Goal: Information Seeking & Learning: Learn about a topic

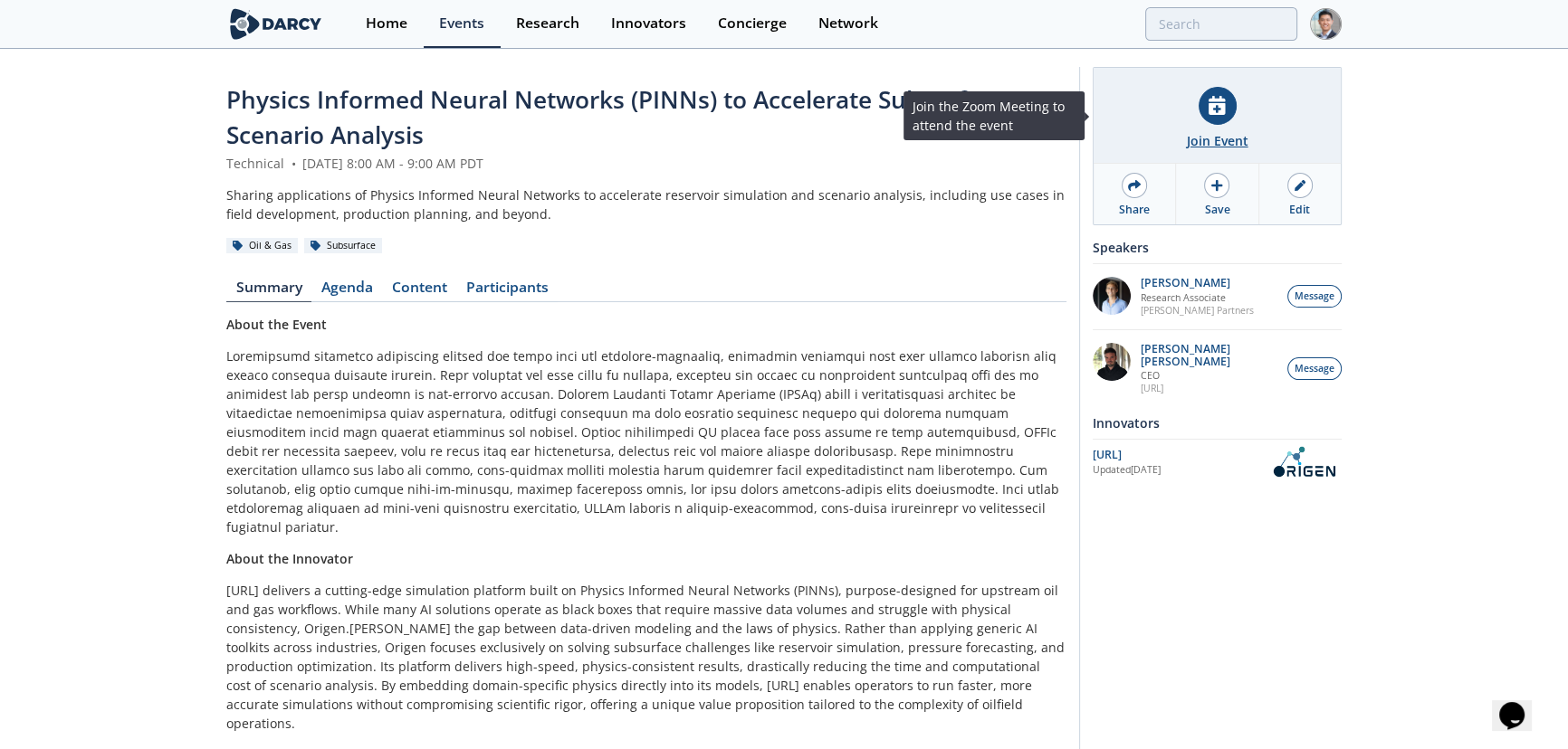
click at [1204, 108] on div at bounding box center [1218, 106] width 38 height 38
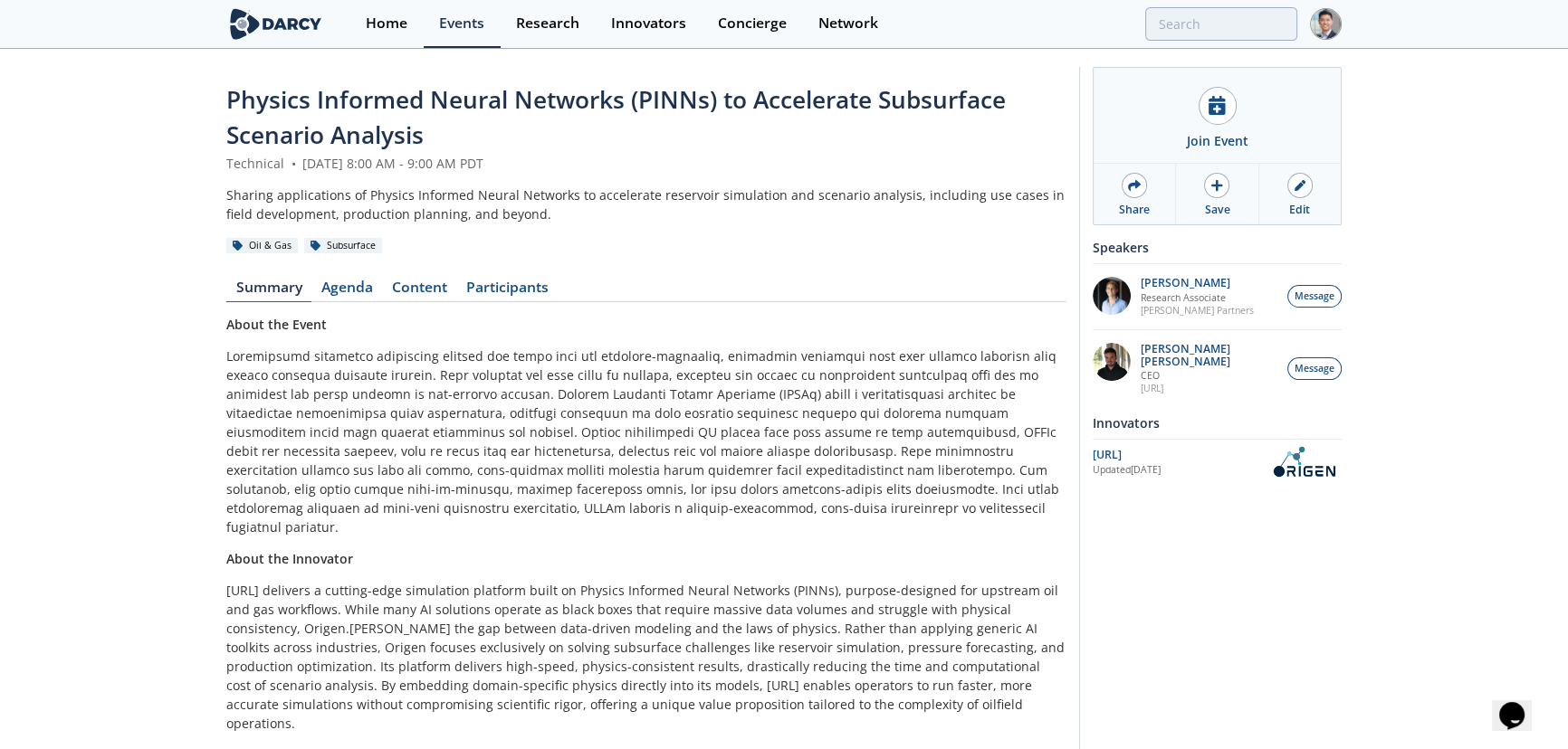
click at [1439, 141] on div "Physics Informed Neural Networks (PINNs) to Accelerate Subsurface Scenario Anal…" at bounding box center [784, 465] width 1568 height 828
click at [1215, 18] on input "search" at bounding box center [1102, 24] width 391 height 34
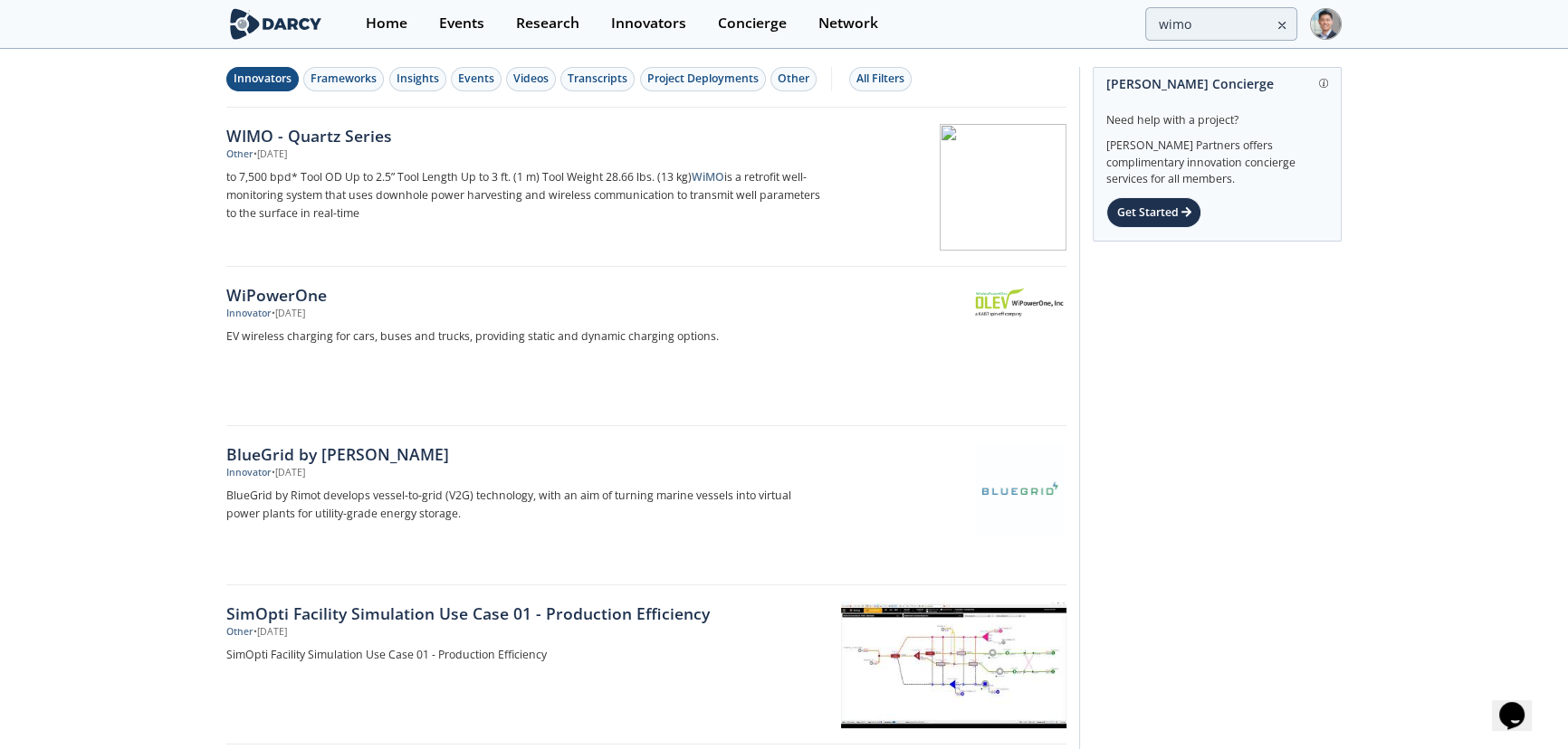
click at [247, 88] on button "Innovators" at bounding box center [262, 79] width 72 height 24
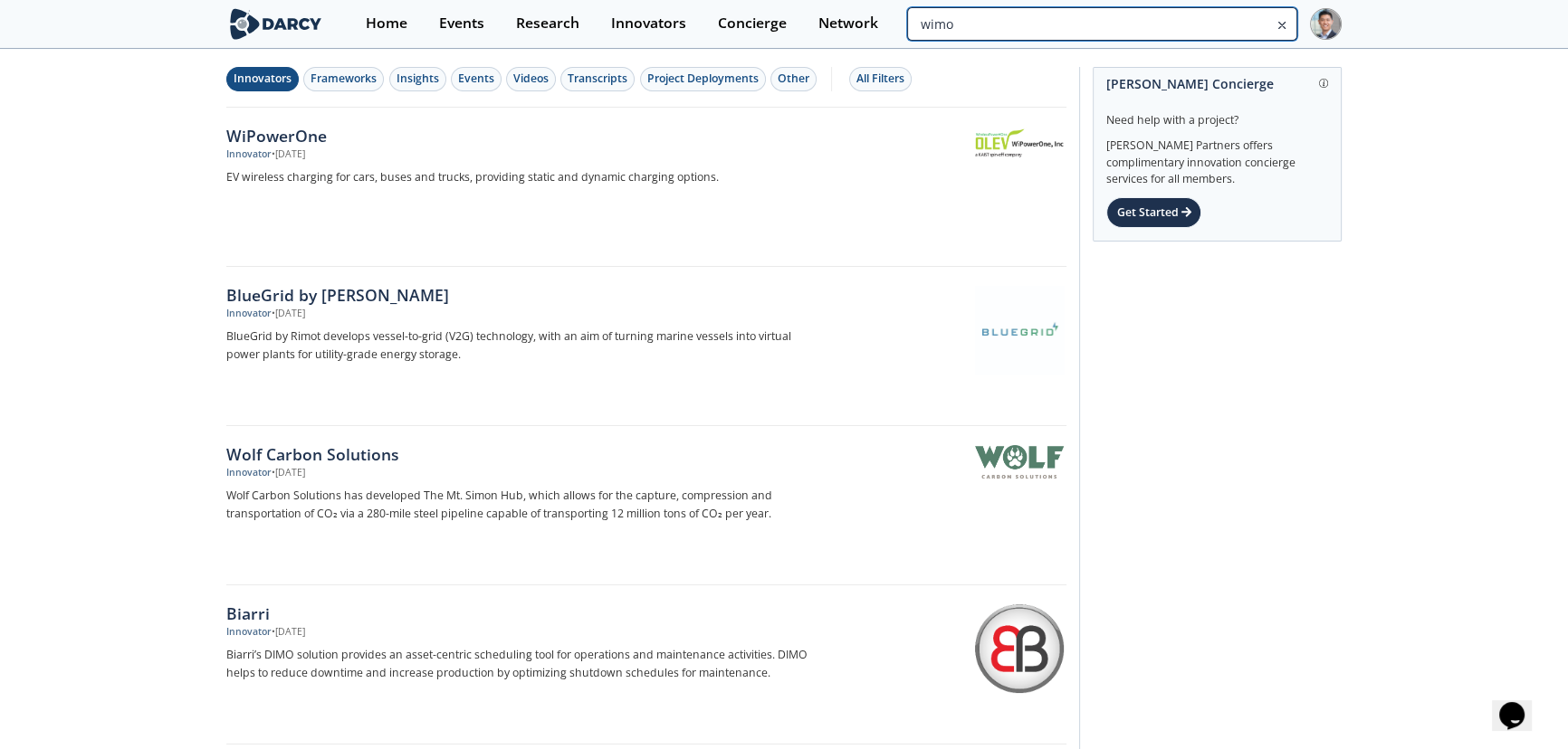
click at [1235, 18] on input "wimo" at bounding box center [1102, 24] width 391 height 34
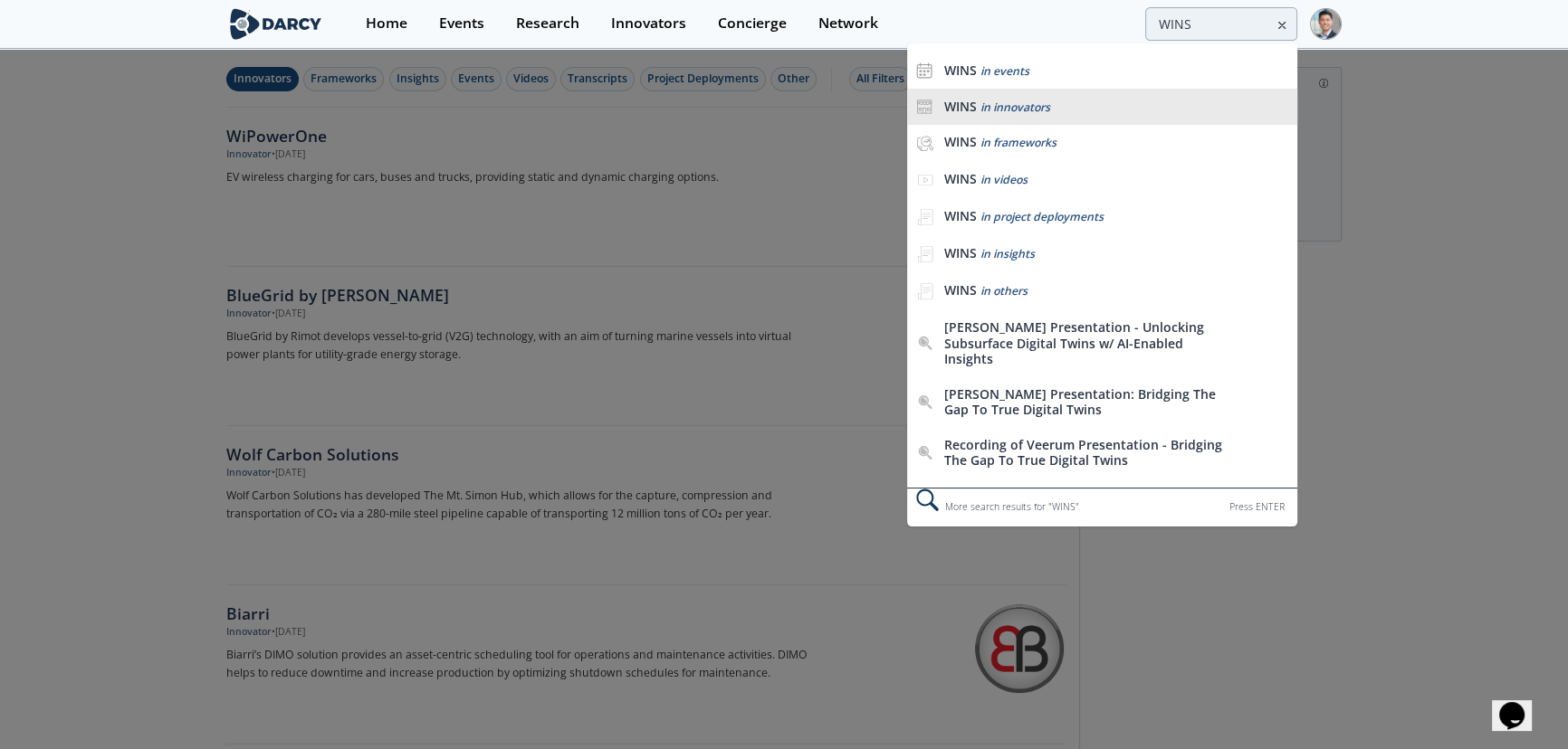
click at [1034, 104] on span "in innovators" at bounding box center [1015, 107] width 69 height 15
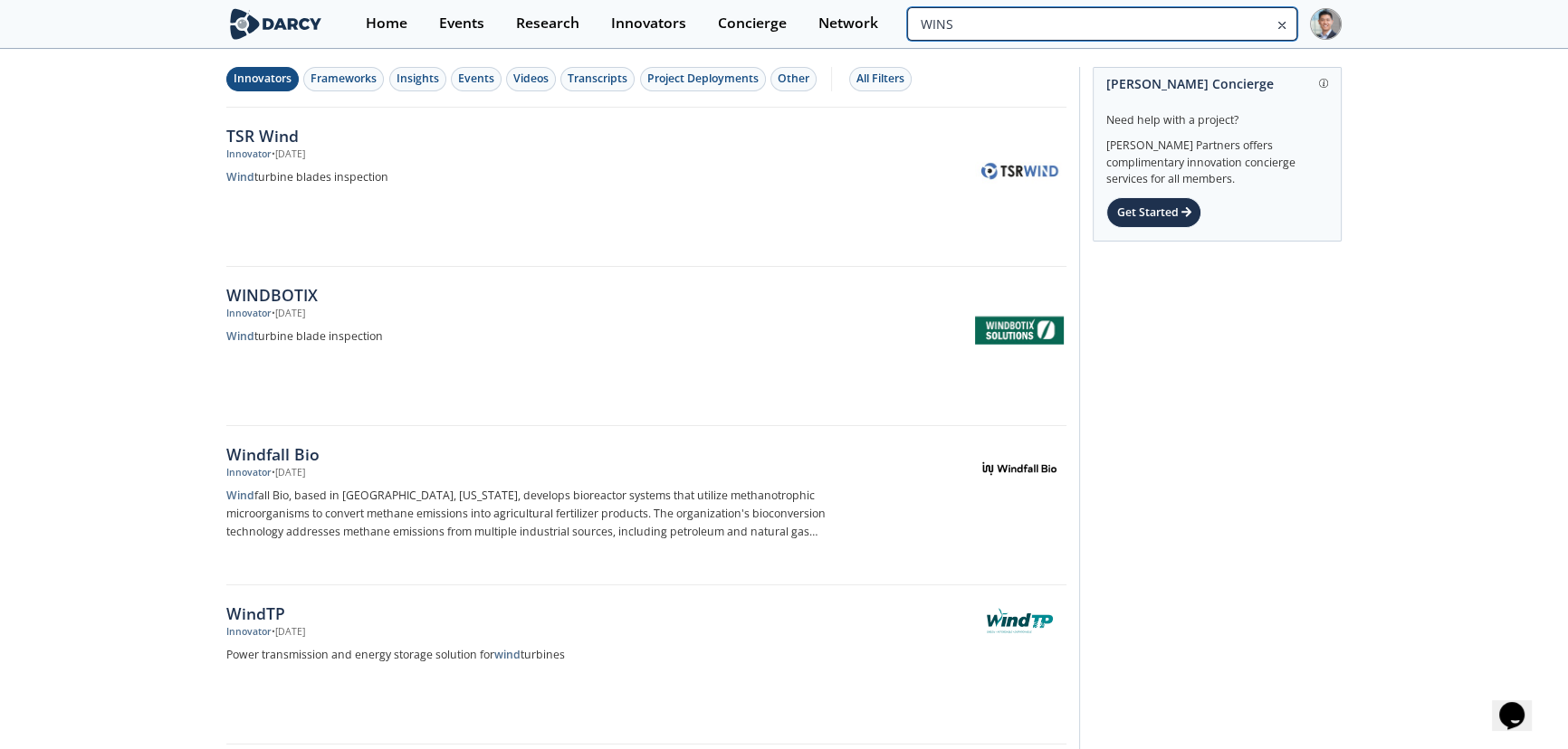
click at [1236, 29] on input "WINS" at bounding box center [1102, 24] width 391 height 34
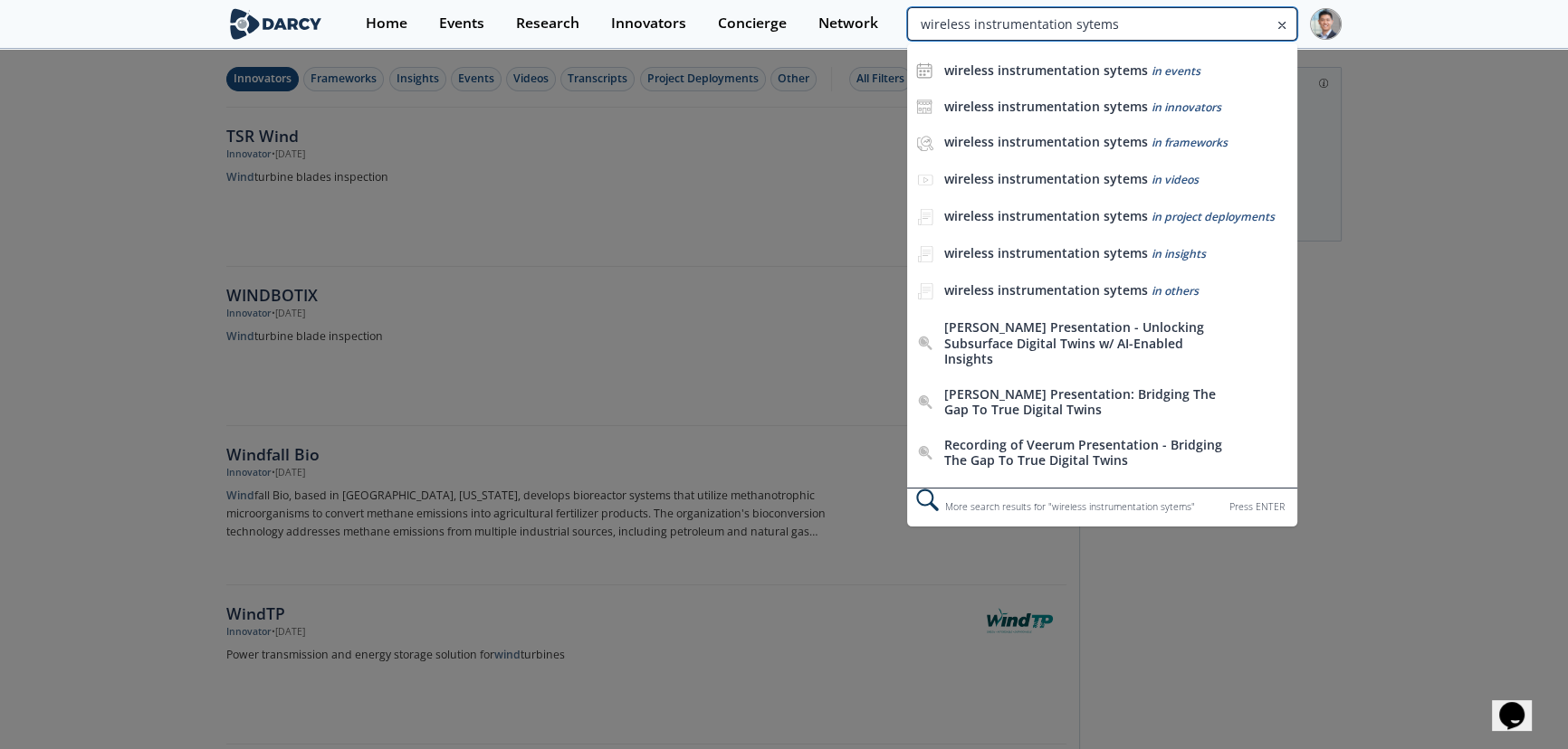
type input "wireless instrumentation sytems"
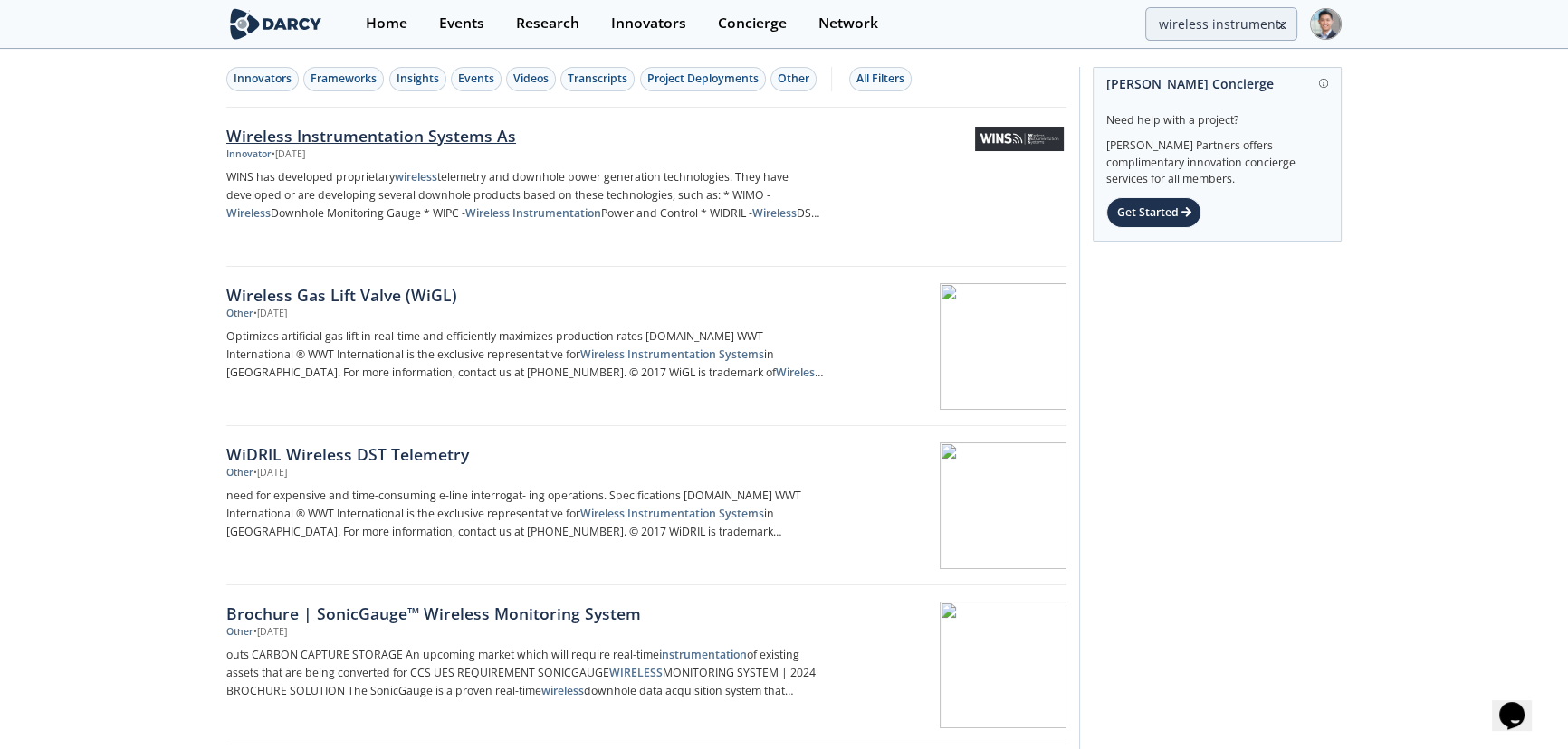
click at [407, 144] on div "Wireless Instrumentation Systems As" at bounding box center [526, 135] width 599 height 23
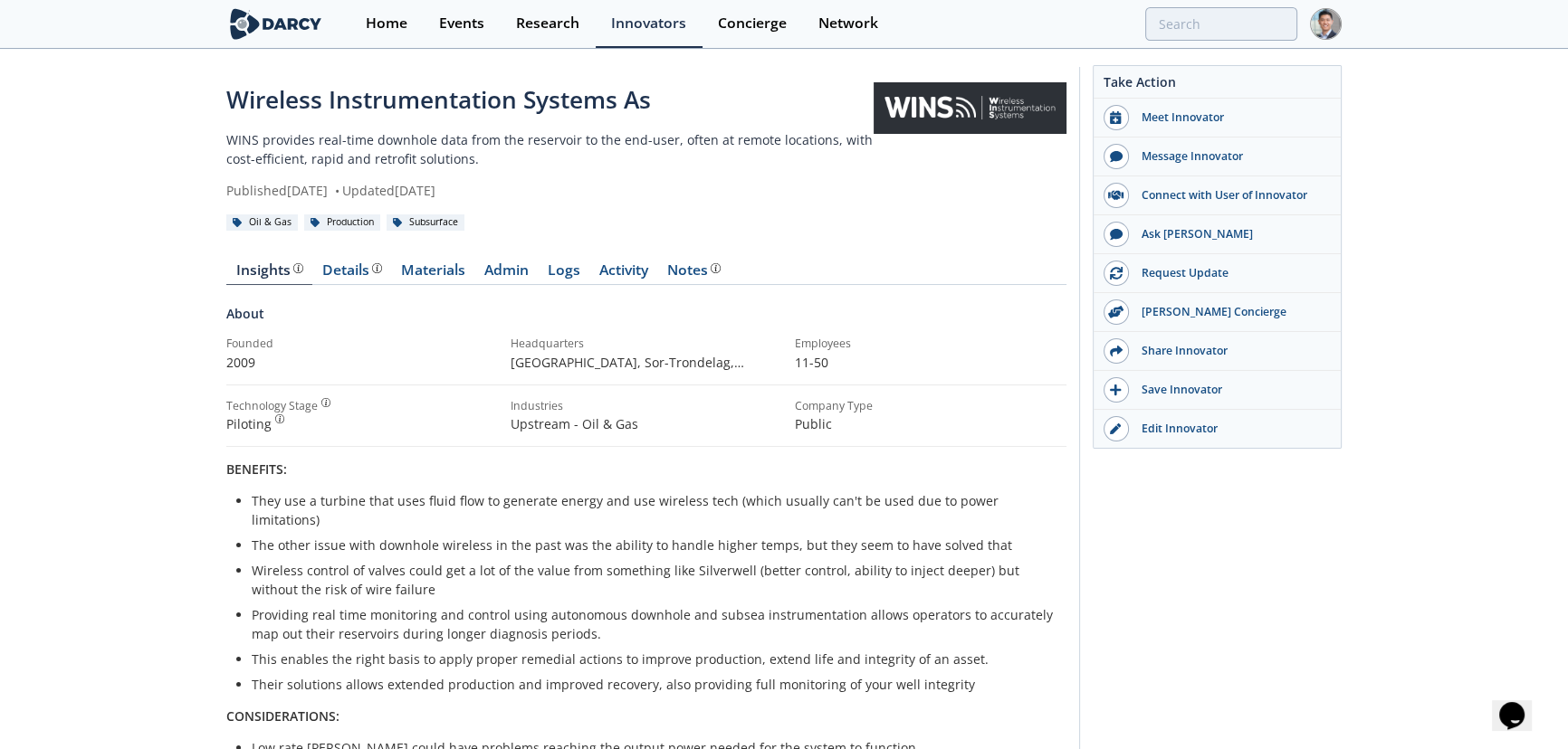
scroll to position [273, 0]
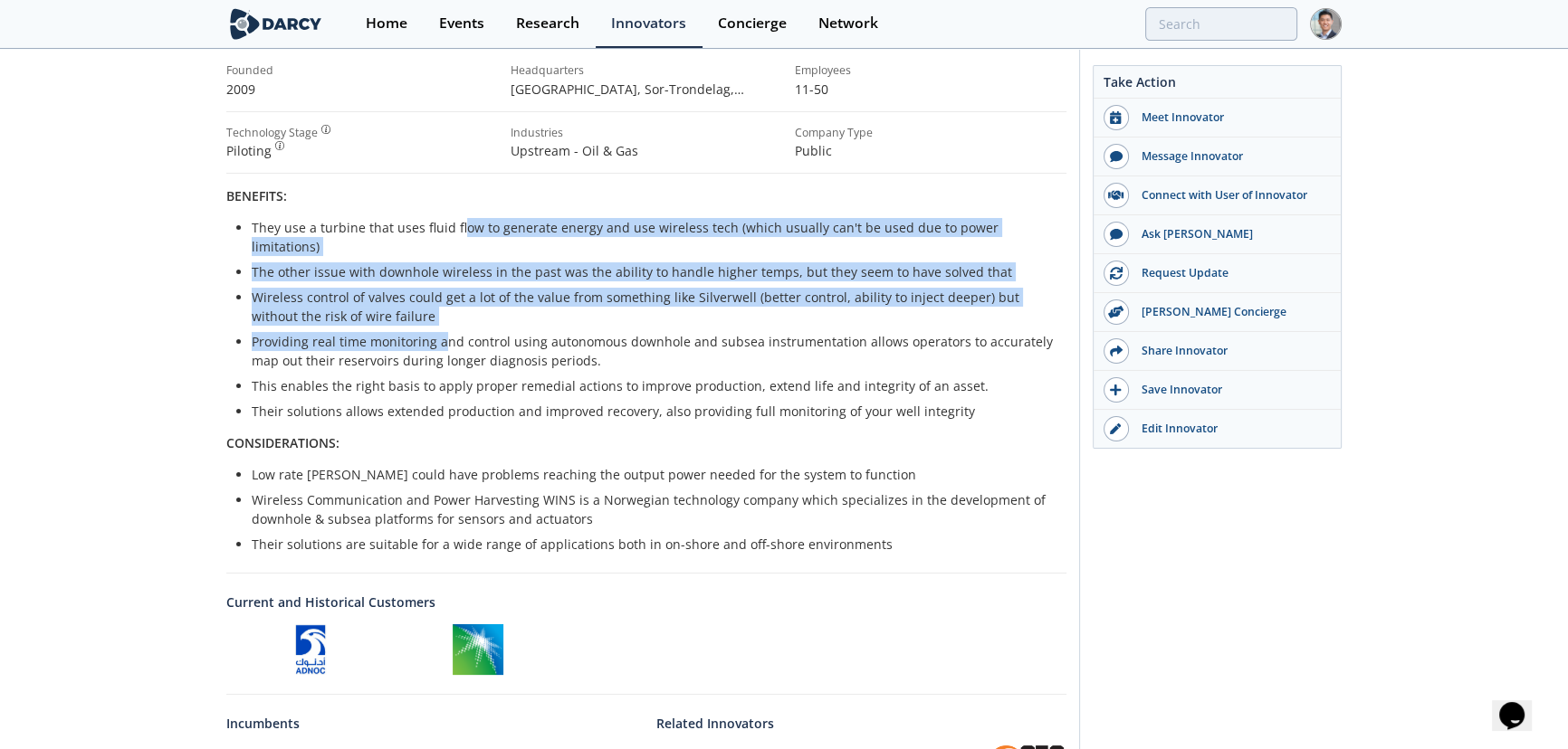
drag, startPoint x: 458, startPoint y: 224, endPoint x: 469, endPoint y: 371, distance: 147.4
click at [457, 340] on ul "They use a turbine that uses fluid flow to generate energy and use wireless tec…" at bounding box center [647, 319] width 815 height 203
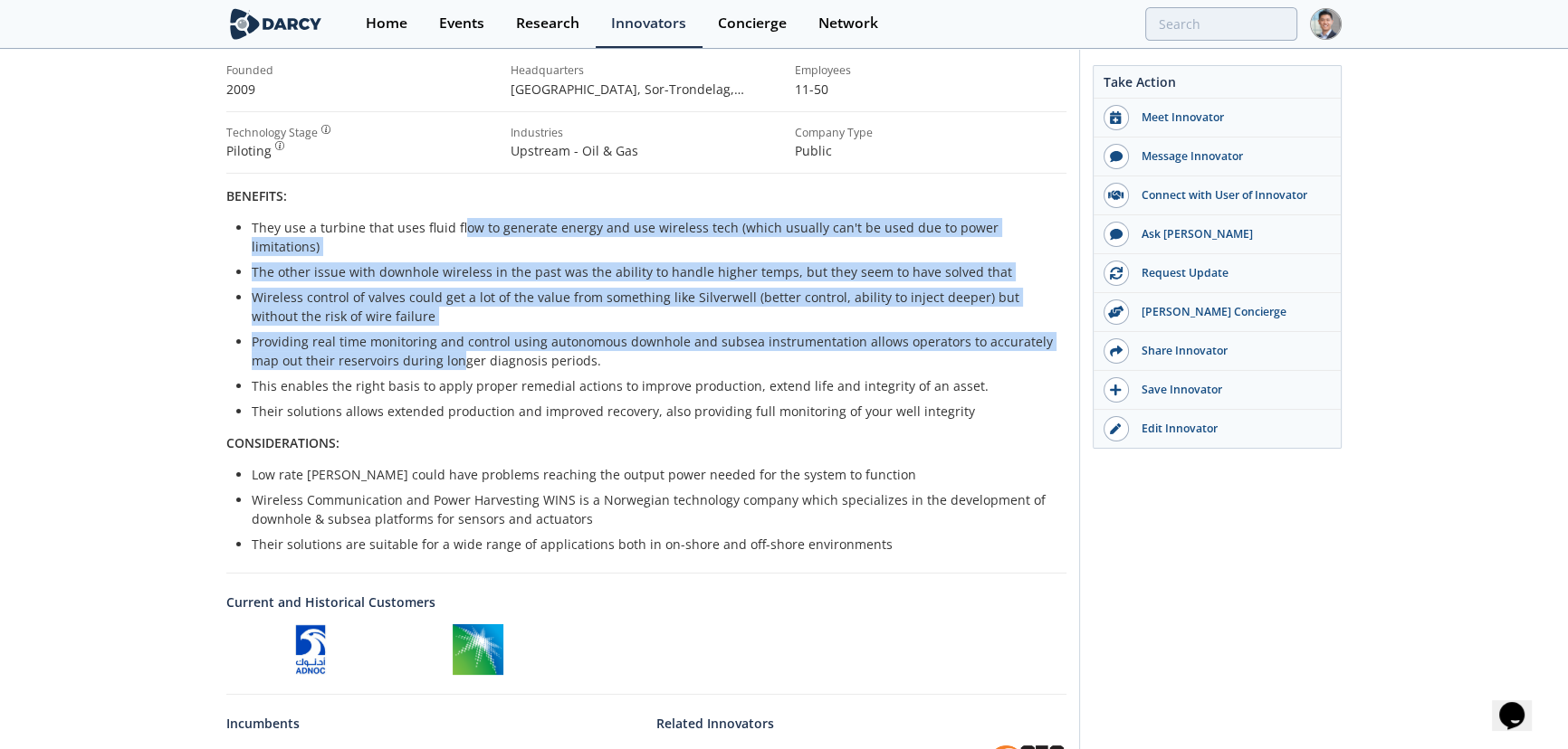
click at [483, 434] on p "CONSIDERATIONS:" at bounding box center [646, 443] width 840 height 19
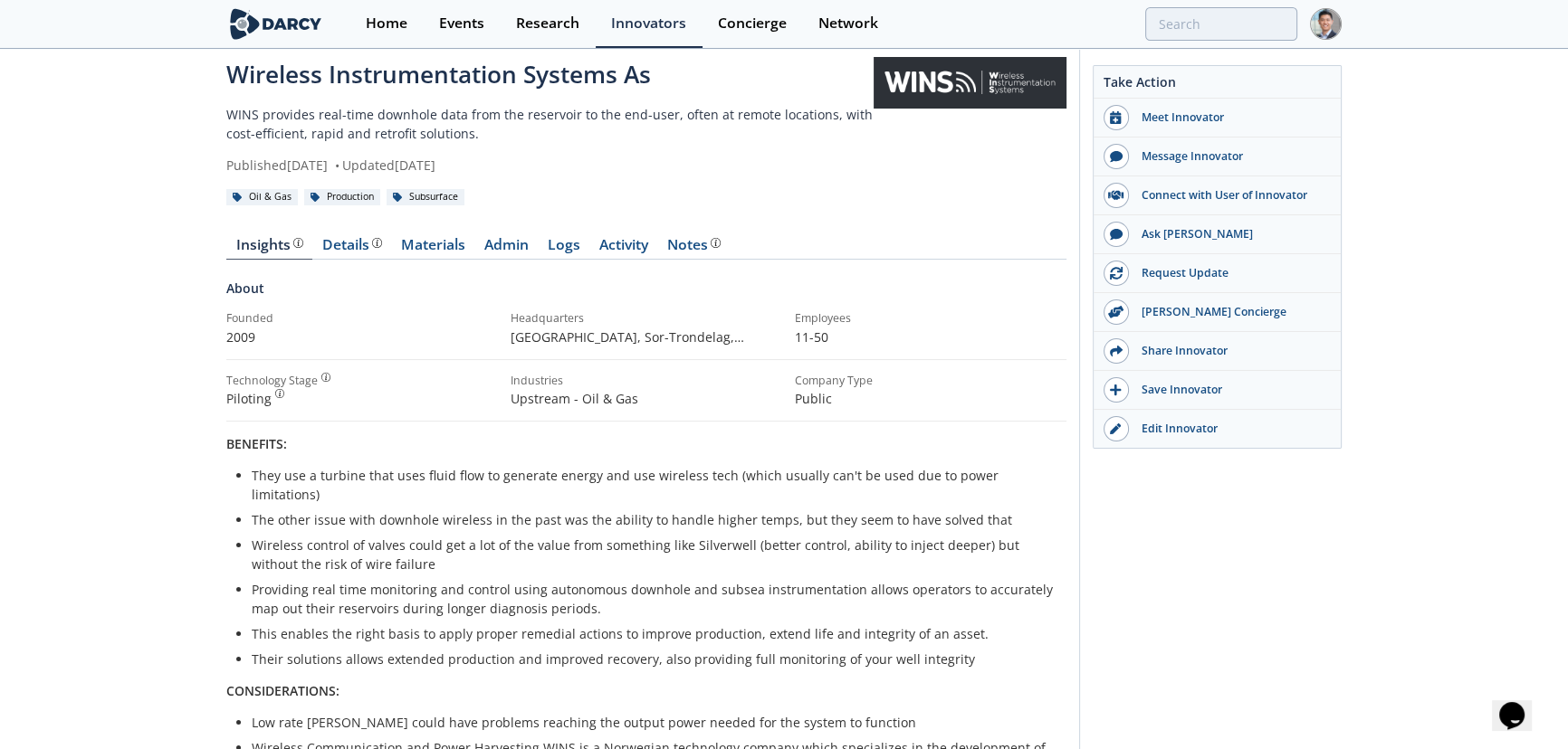
scroll to position [0, 0]
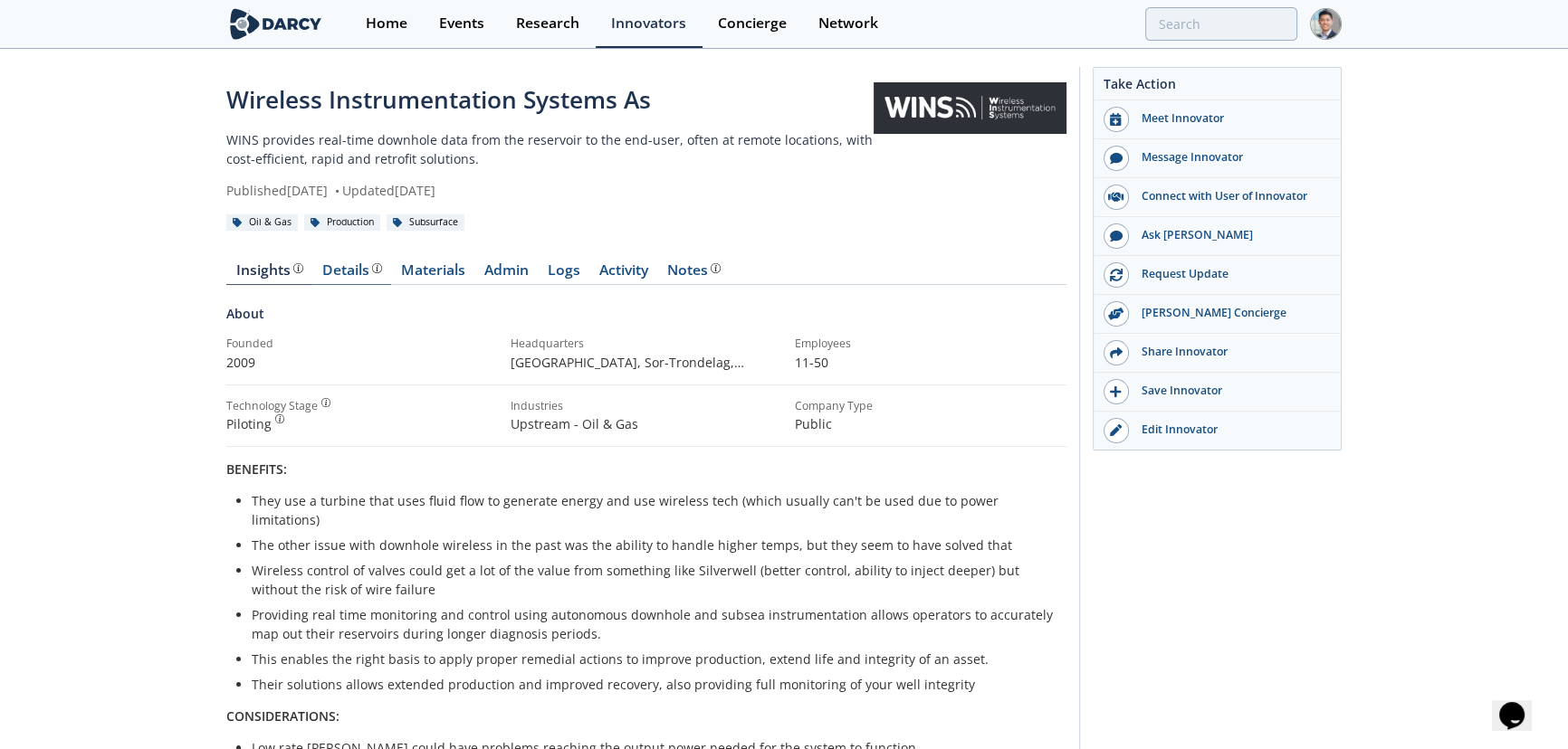
click at [337, 274] on div "Details" at bounding box center [352, 270] width 60 height 14
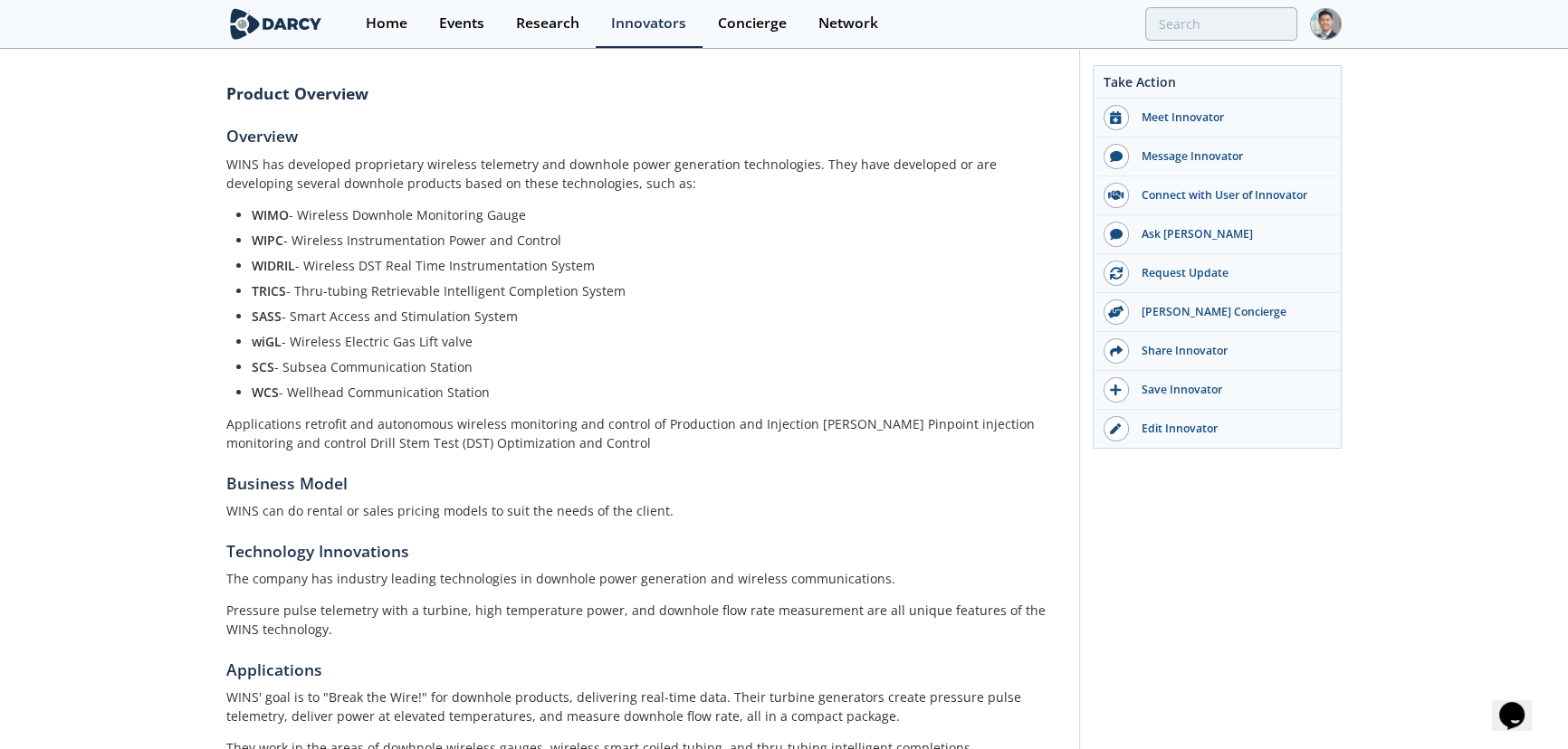
scroll to position [273, 0]
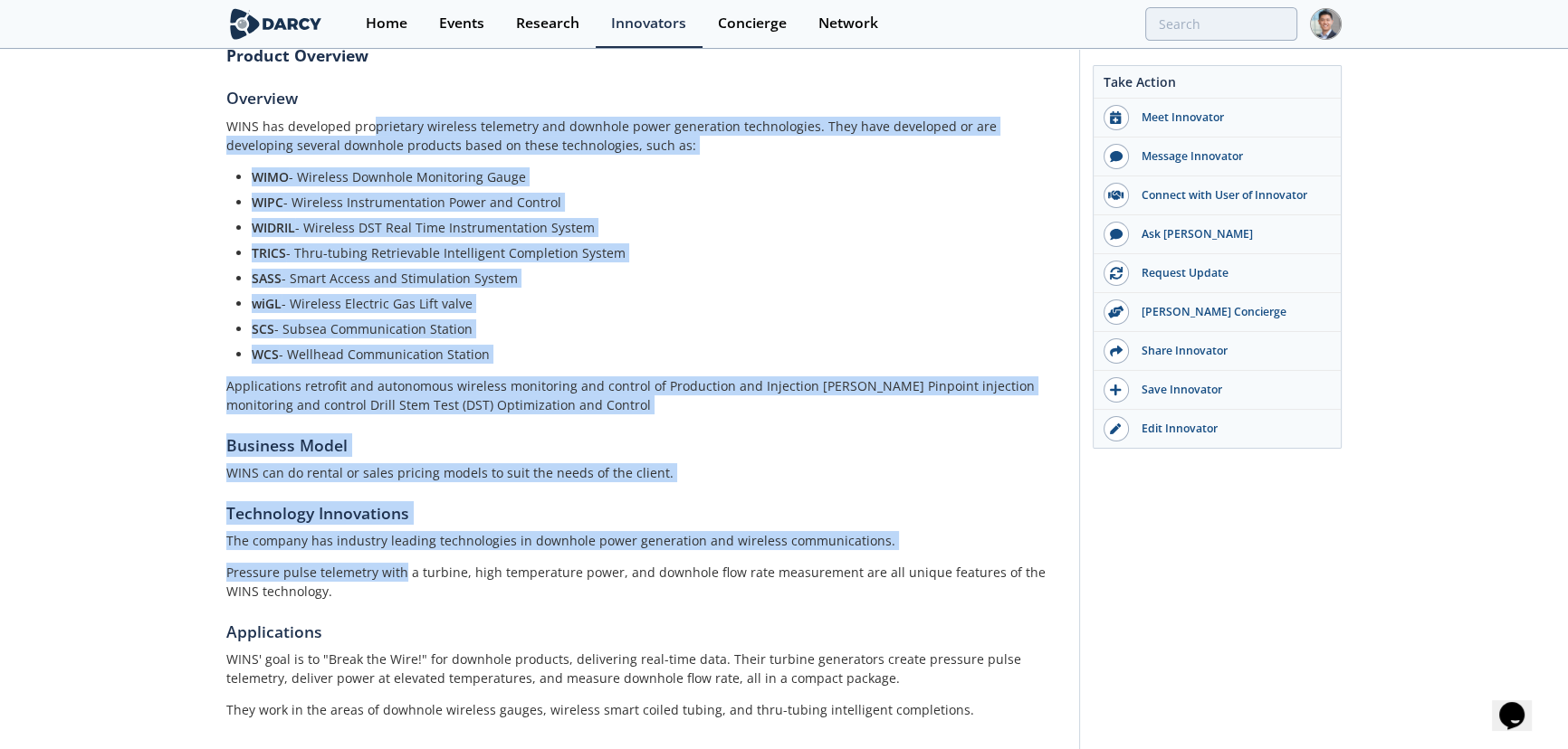
drag, startPoint x: 371, startPoint y: 110, endPoint x: 399, endPoint y: 558, distance: 448.9
click at [399, 558] on div "Product Overview Overview WINS has developed proprietary wireless telemetry and…" at bounding box center [646, 390] width 840 height 733
click at [399, 558] on div "The company has industry leading technologies in downhole power generation and …" at bounding box center [646, 566] width 840 height 69
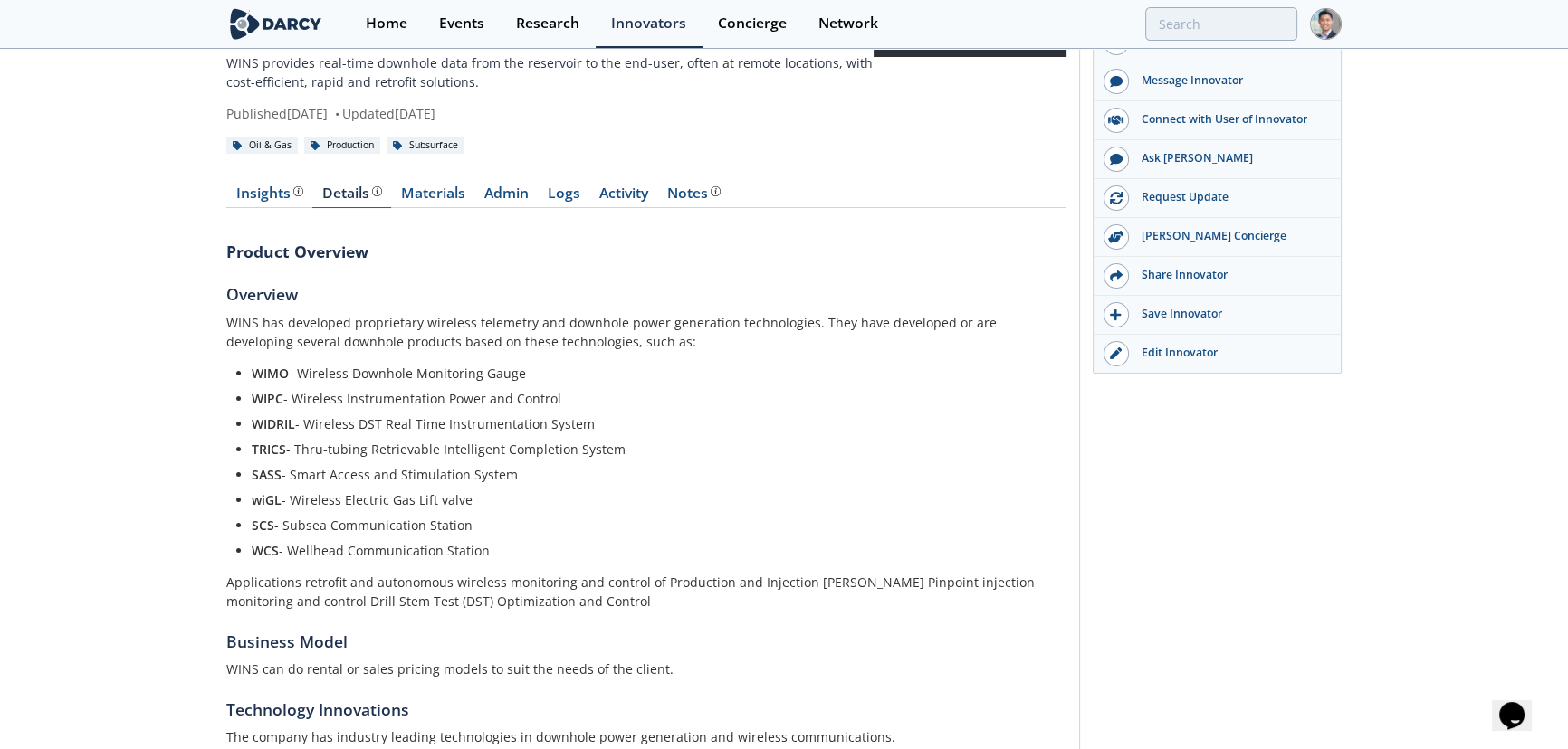
scroll to position [0, 0]
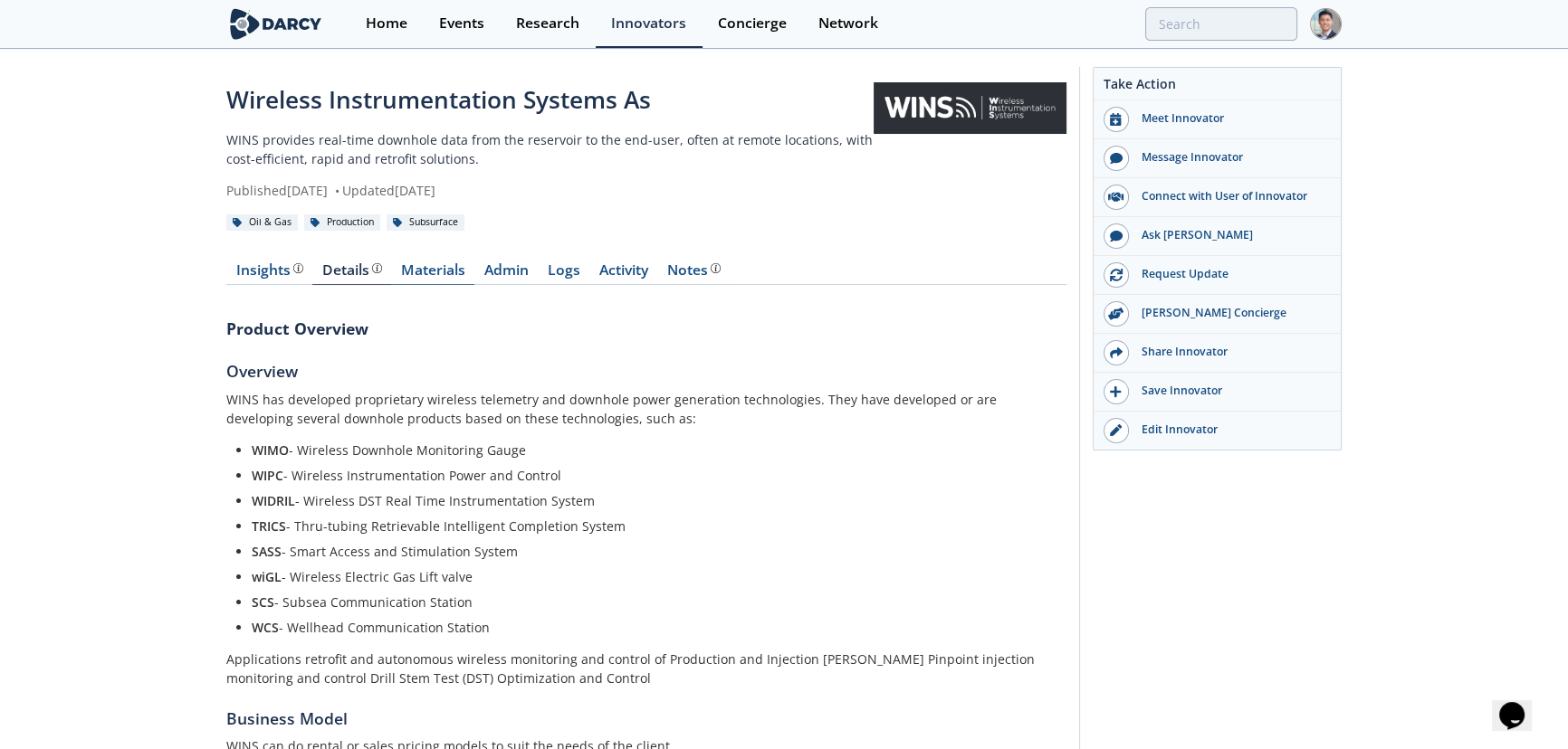
click at [414, 268] on link "Materials" at bounding box center [433, 274] width 84 height 22
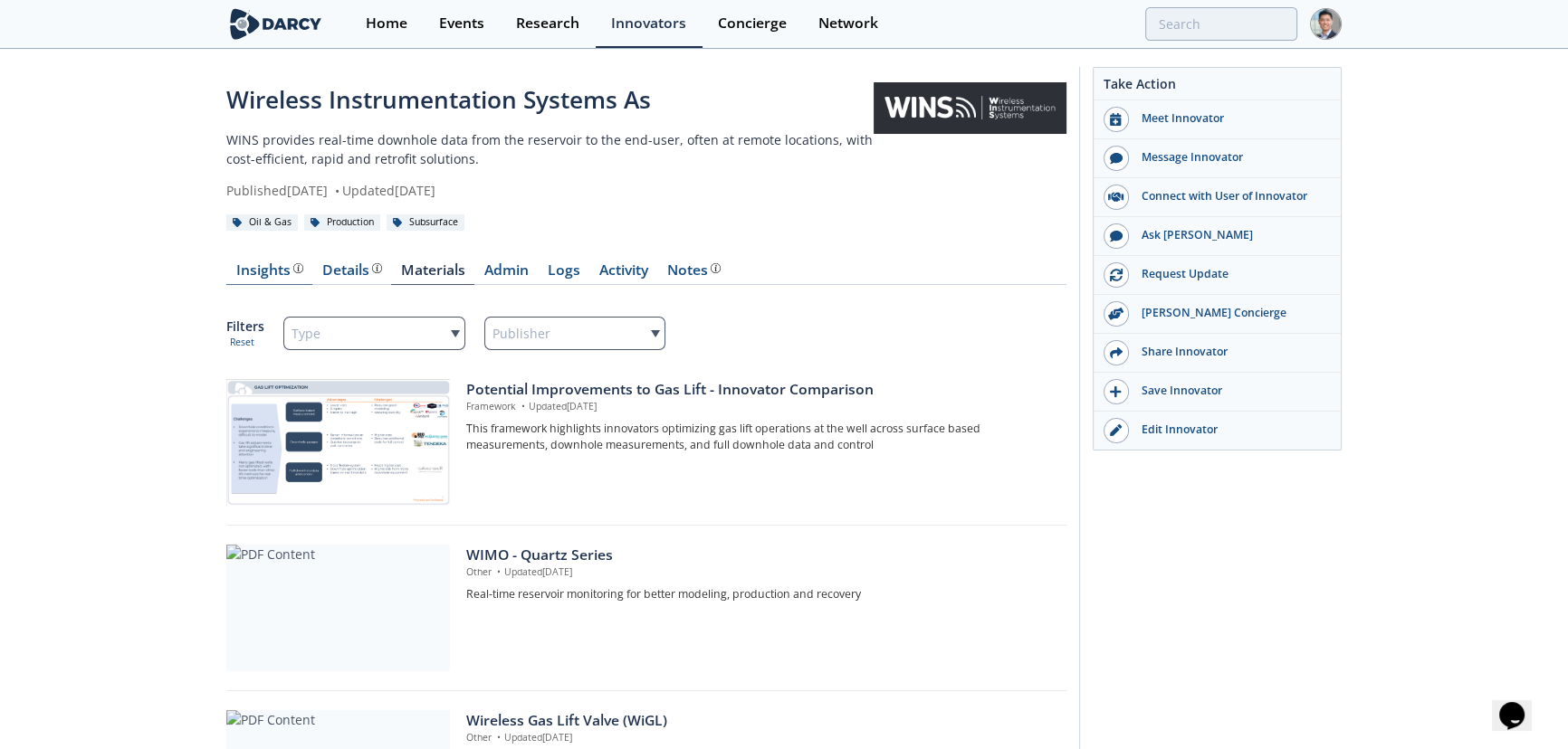
click at [258, 271] on div "Insights" at bounding box center [269, 270] width 67 height 14
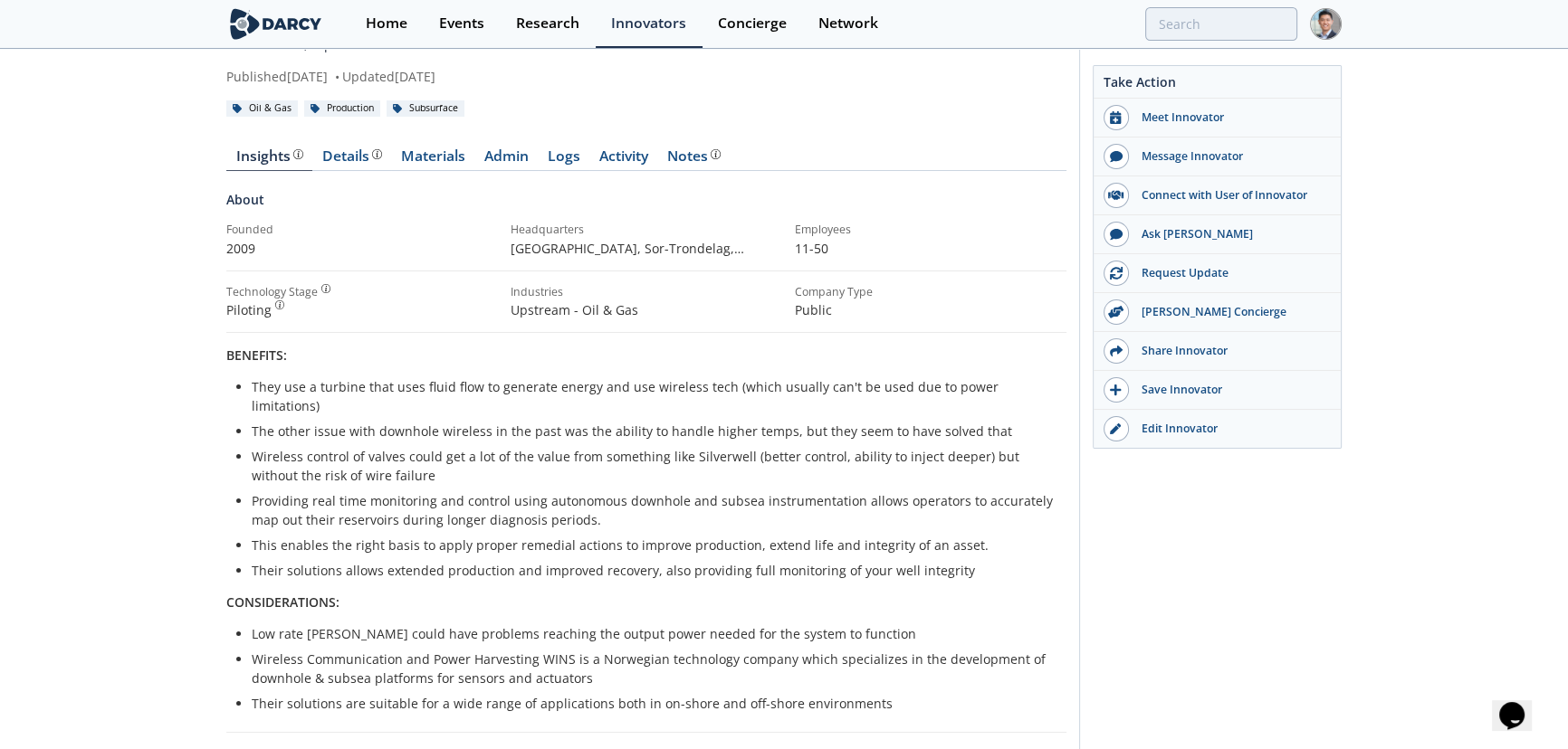
scroll to position [71, 0]
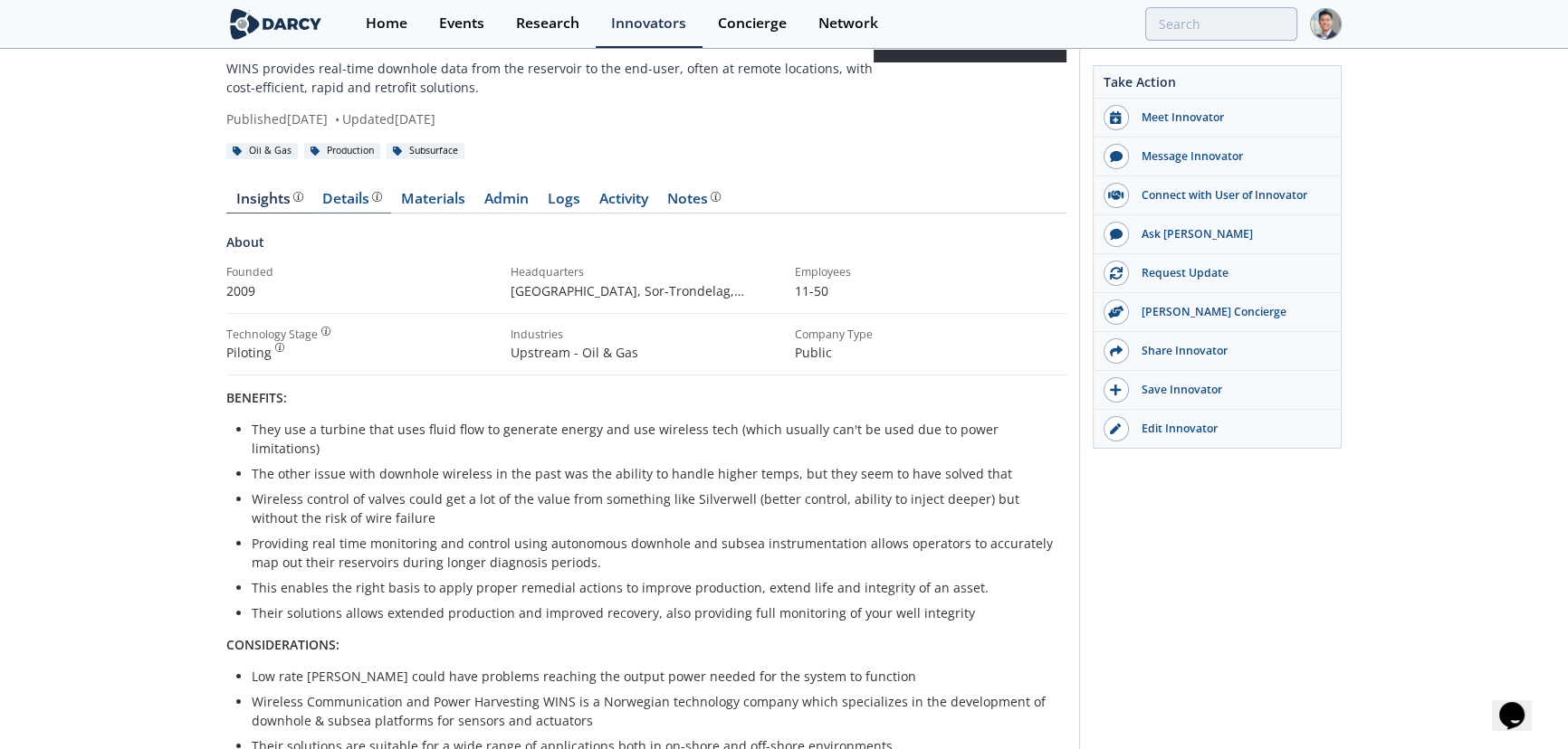
click at [345, 202] on div "Details" at bounding box center [352, 198] width 60 height 14
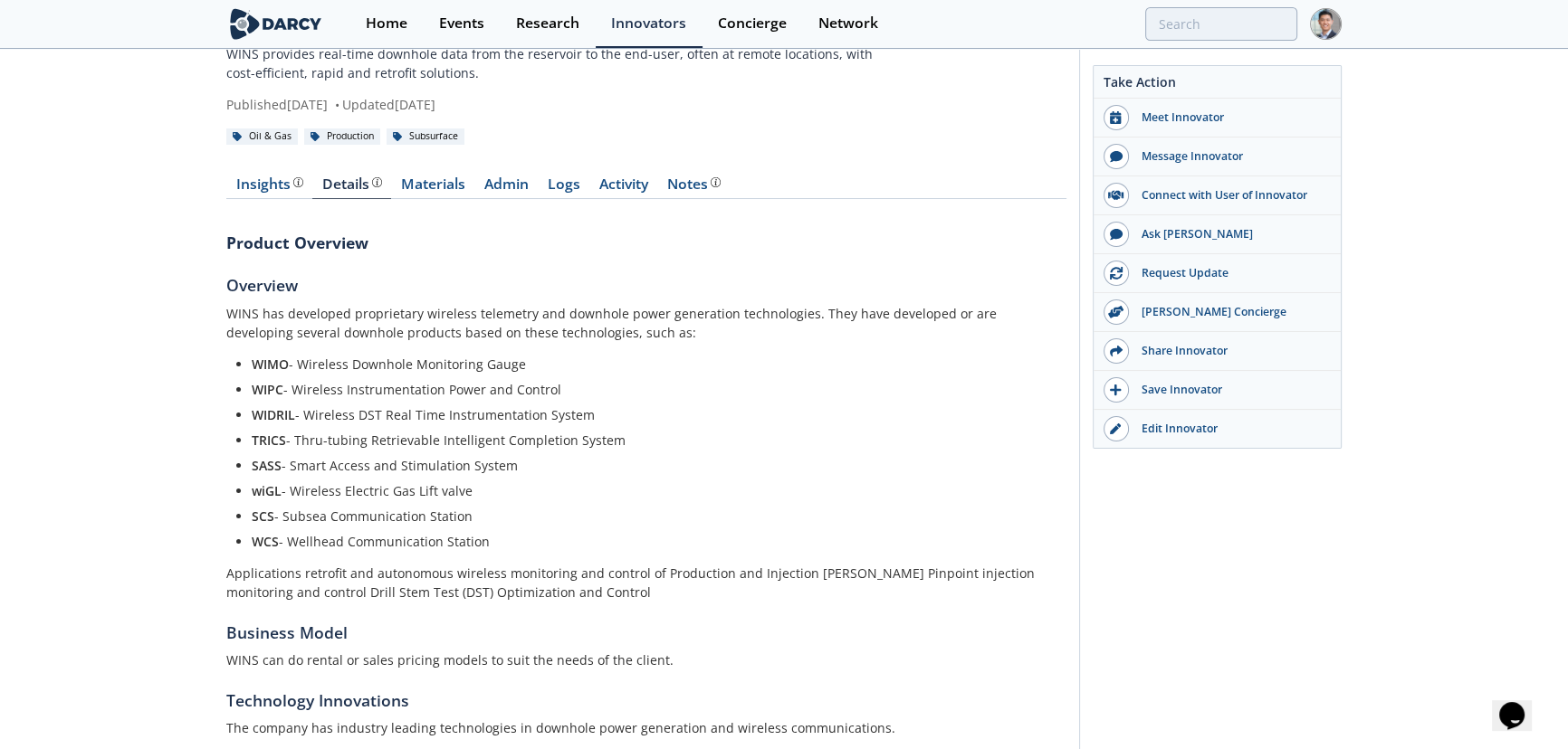
scroll to position [71, 0]
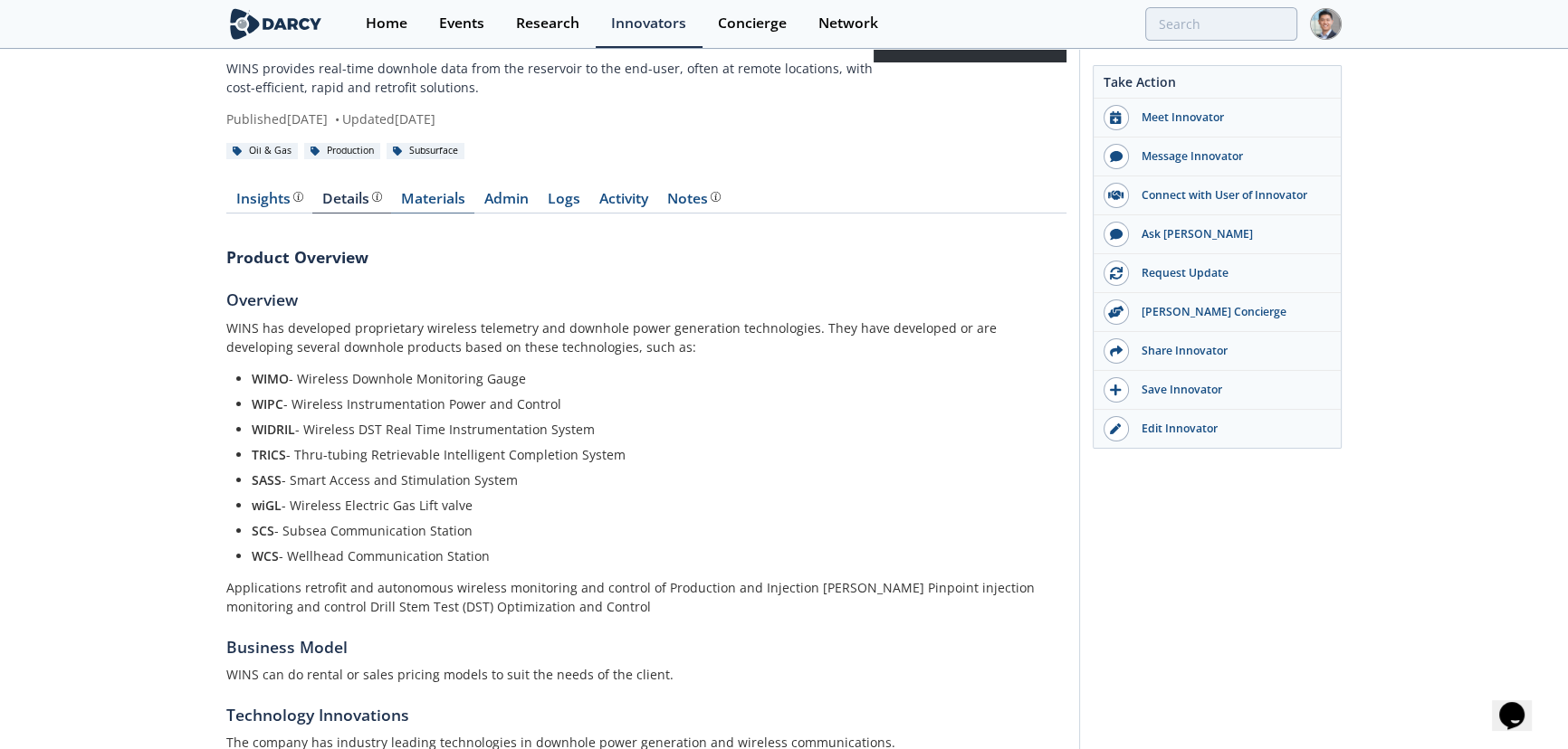
click at [434, 199] on link "Materials" at bounding box center [433, 202] width 84 height 22
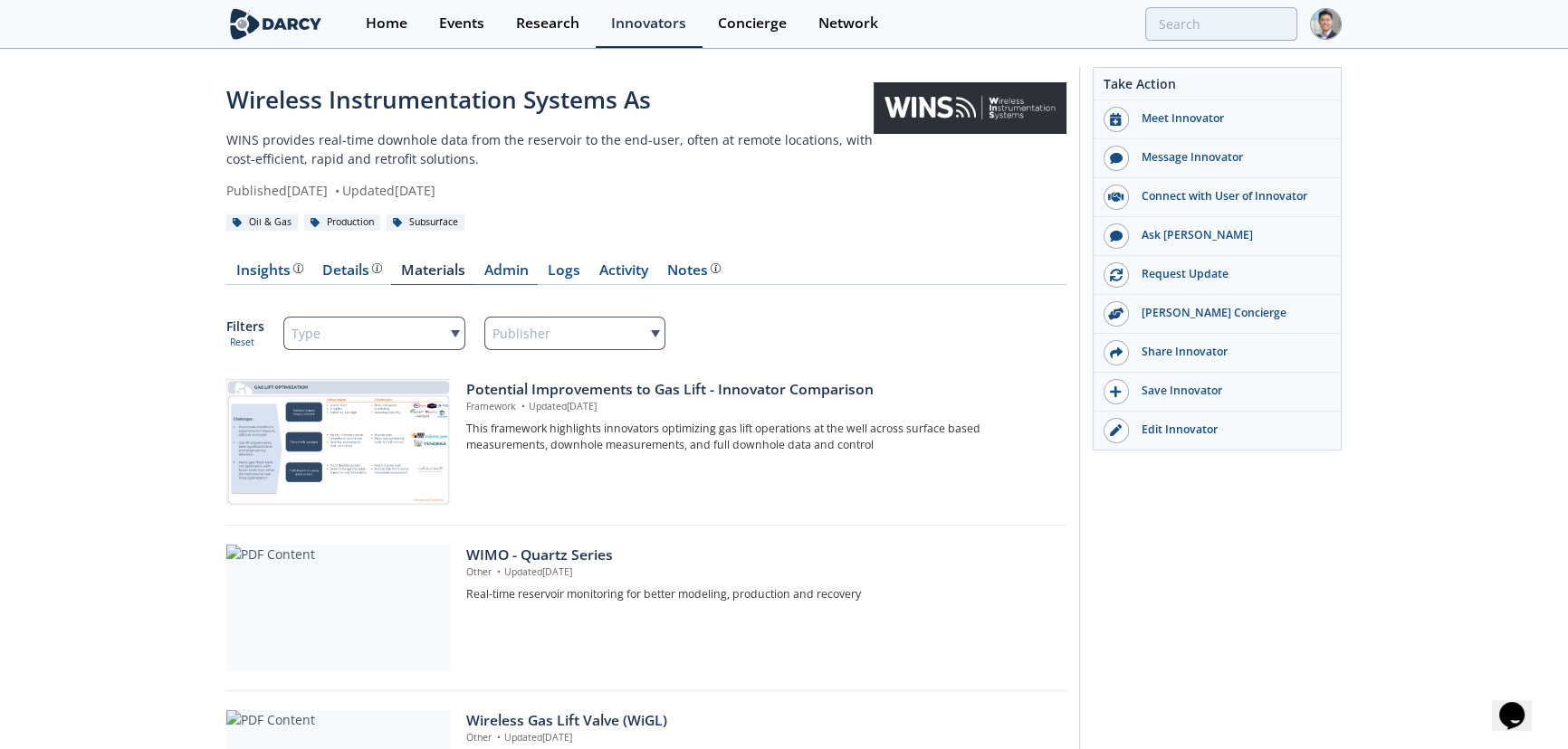
click at [489, 265] on link "Admin" at bounding box center [505, 274] width 63 height 22
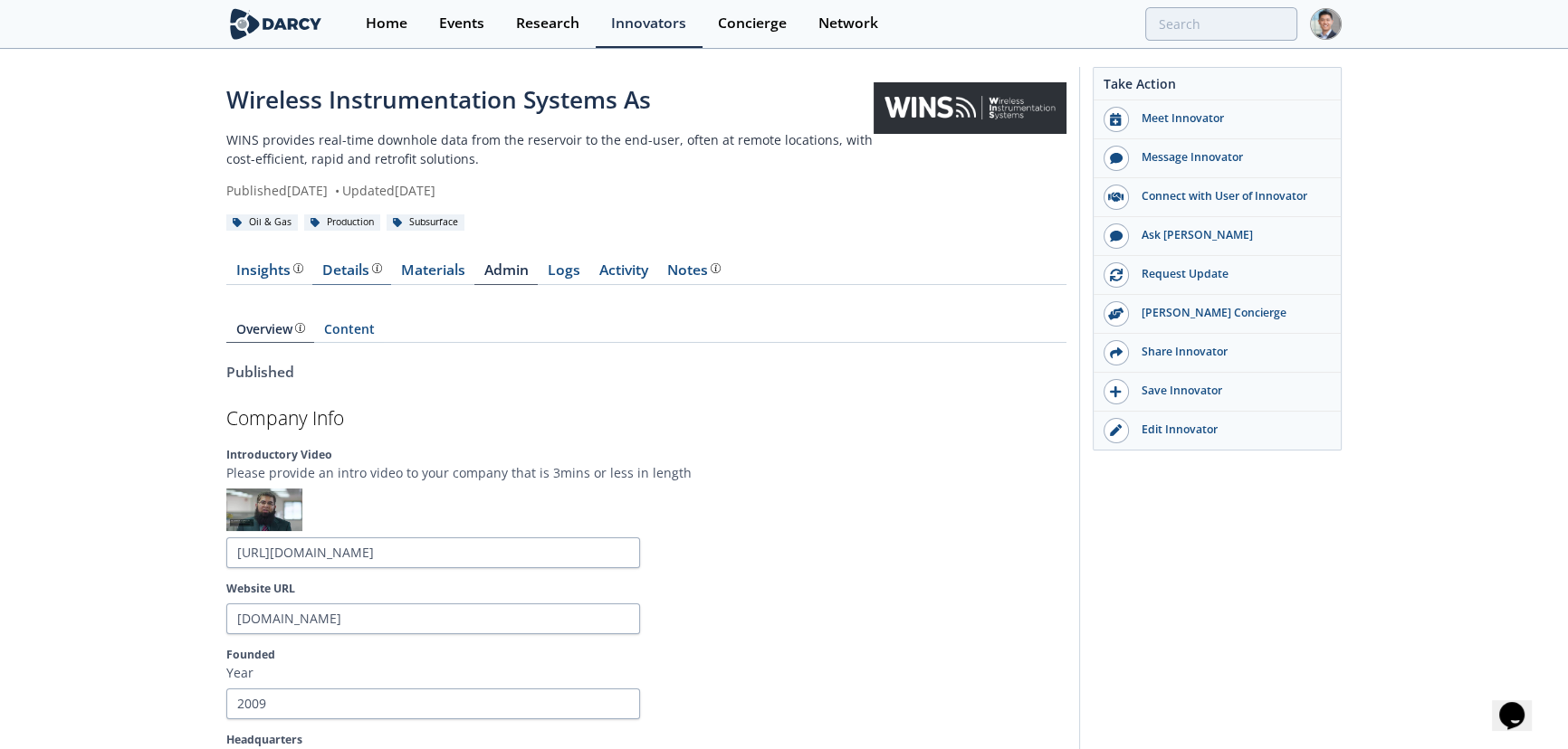
click at [362, 270] on div "Details Product overview, business model, technology and applications as added …" at bounding box center [352, 270] width 60 height 14
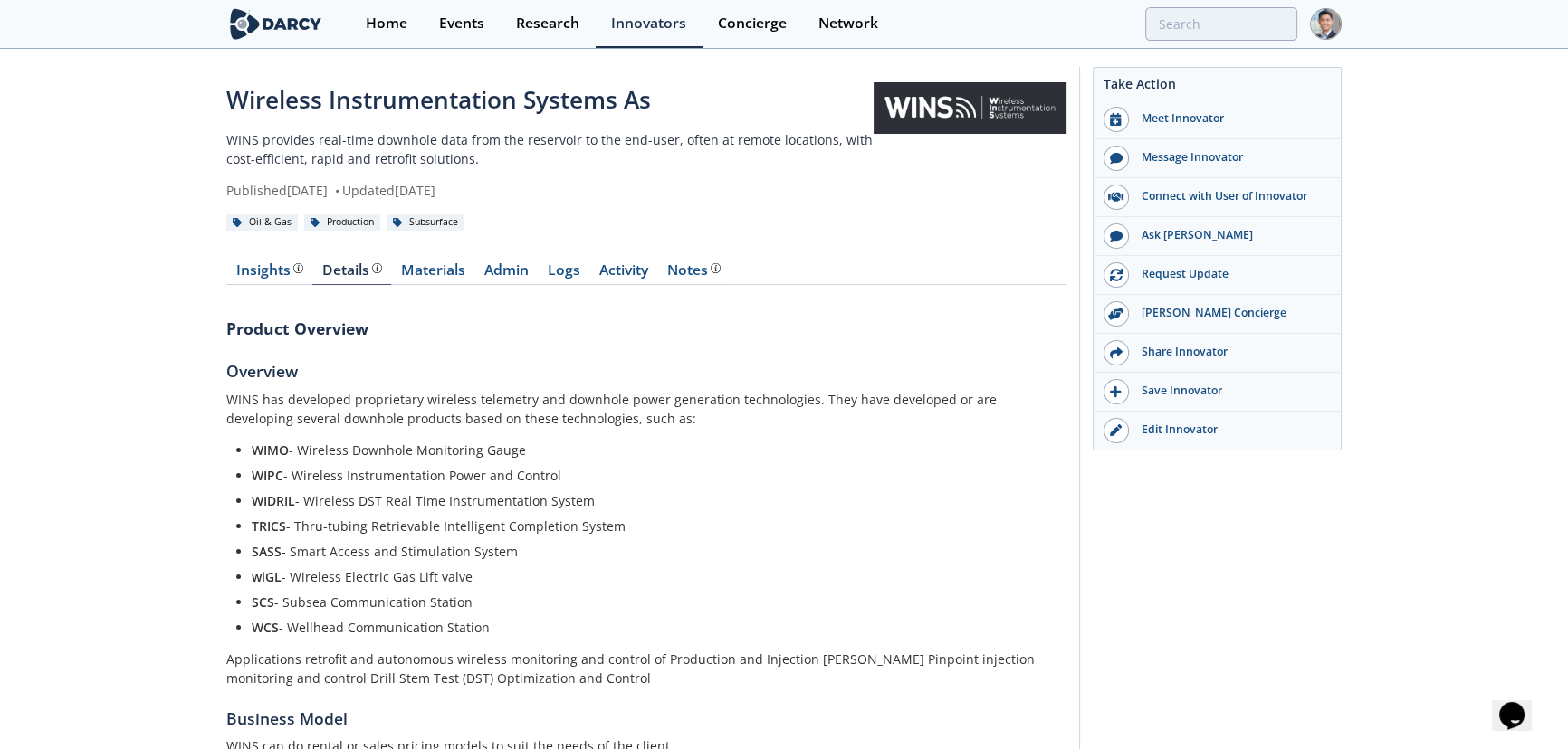
click at [503, 260] on div "Insights Details Product overview, business model, technology and applications …" at bounding box center [646, 641] width 840 height 805
click at [503, 257] on div "Insights Details Product overview, business model, technology and applications …" at bounding box center [646, 641] width 840 height 805
click at [500, 273] on link "Admin" at bounding box center [505, 274] width 63 height 22
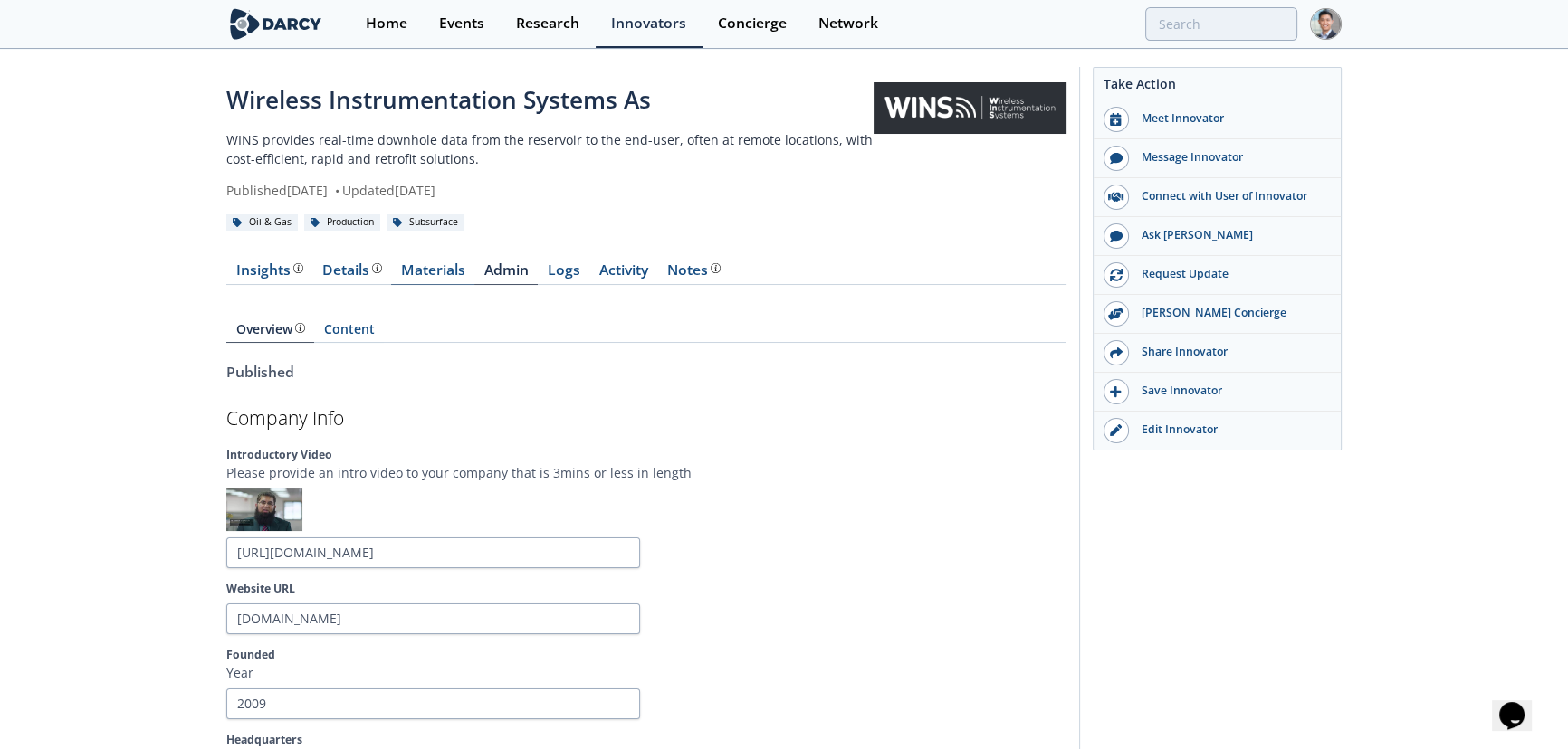
click at [442, 271] on link "Materials" at bounding box center [433, 274] width 84 height 22
